Goal: Information Seeking & Learning: Learn about a topic

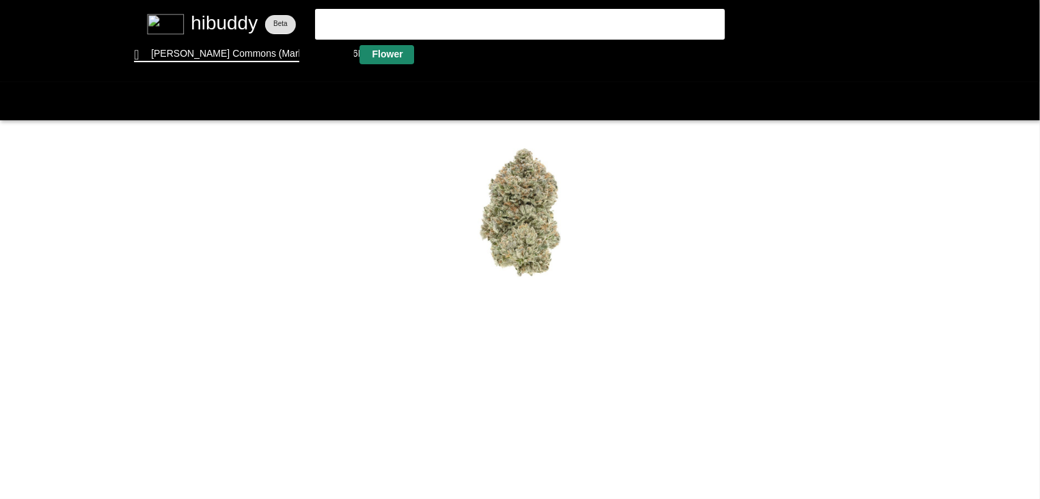
click at [394, 51] on flt-glass-pane at bounding box center [520, 249] width 1040 height 499
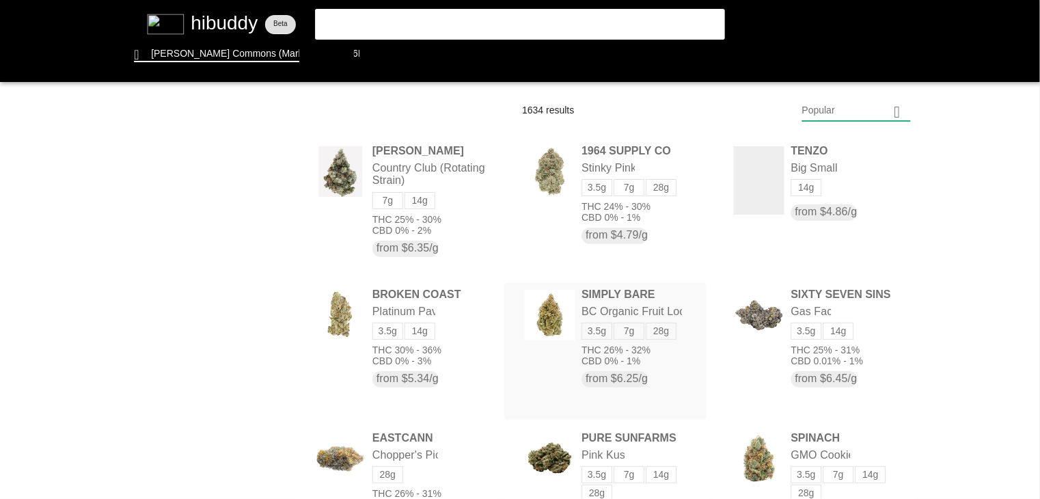
click at [577, 303] on flt-glass-pane at bounding box center [520, 249] width 1040 height 499
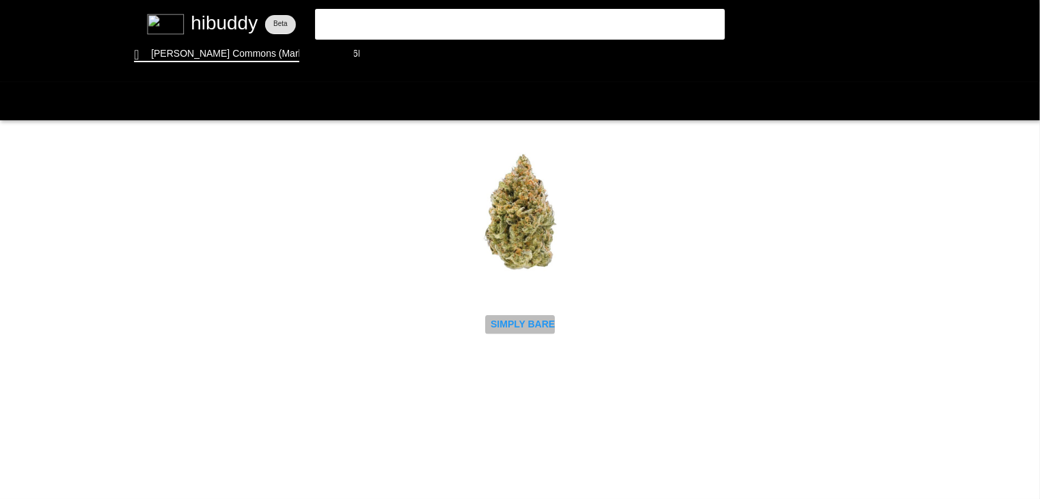
click at [522, 320] on flt-glass-pane at bounding box center [520, 249] width 1040 height 499
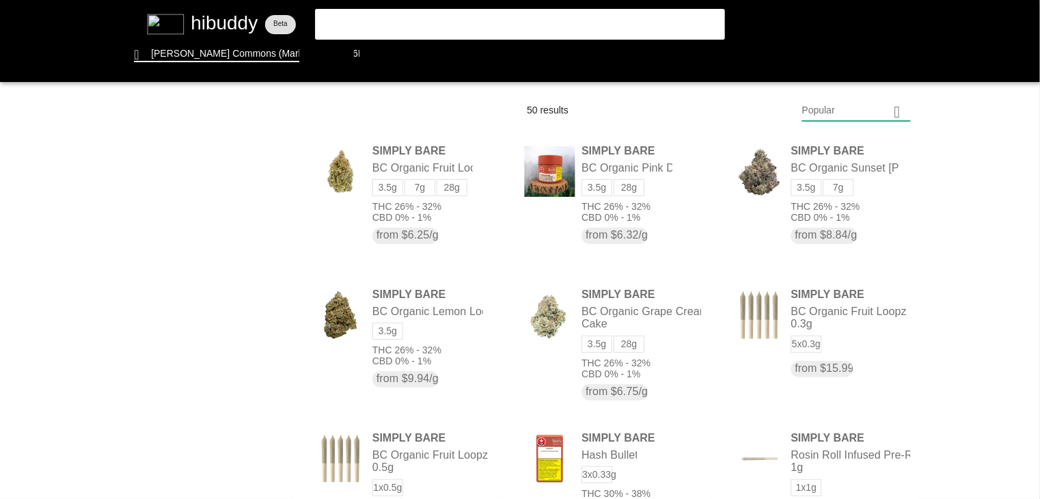
click at [862, 113] on flt-glass-pane at bounding box center [520, 249] width 1040 height 499
click at [815, 425] on flt-glass-pane at bounding box center [520, 249] width 1040 height 499
